Goal: Check status

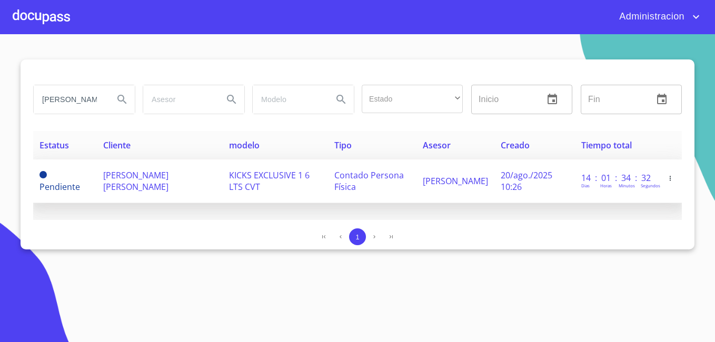
click at [123, 180] on span "[PERSON_NAME] [PERSON_NAME]" at bounding box center [135, 181] width 65 height 23
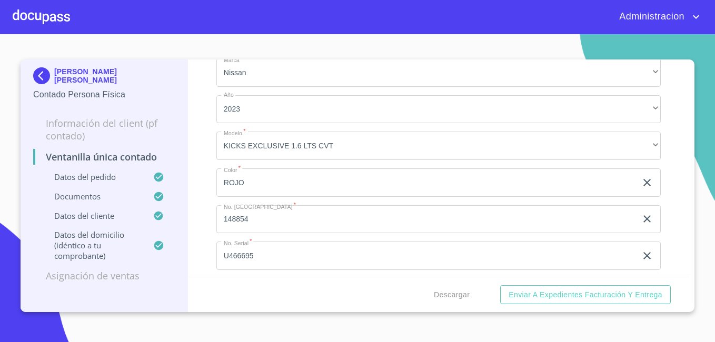
scroll to position [53, 0]
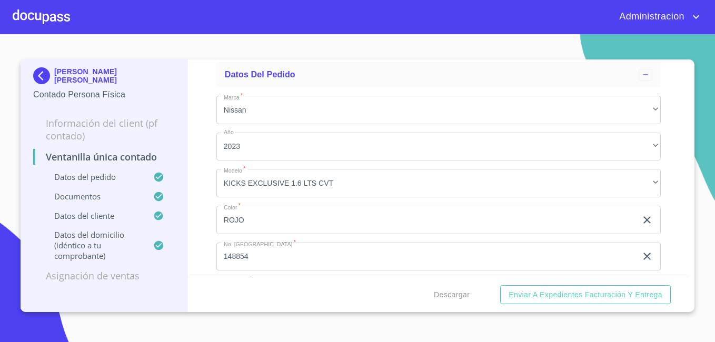
click at [92, 75] on p "[PERSON_NAME] [PERSON_NAME]" at bounding box center [114, 75] width 121 height 17
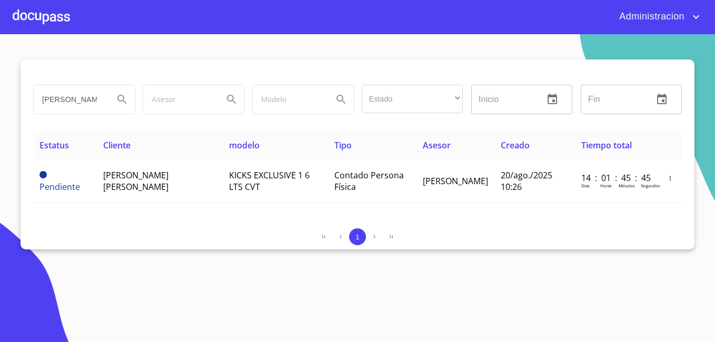
click at [91, 100] on input "[PERSON_NAME] [PERSON_NAME]" at bounding box center [70, 99] width 72 height 28
type input "[PERSON_NAME]"
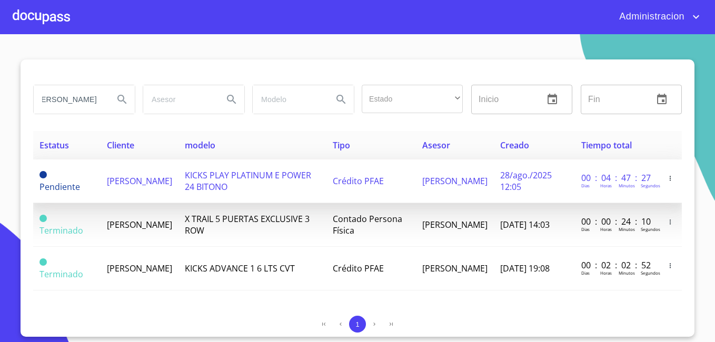
click at [156, 186] on td "[PERSON_NAME]" at bounding box center [140, 182] width 78 height 44
